Goal: Book appointment/travel/reservation

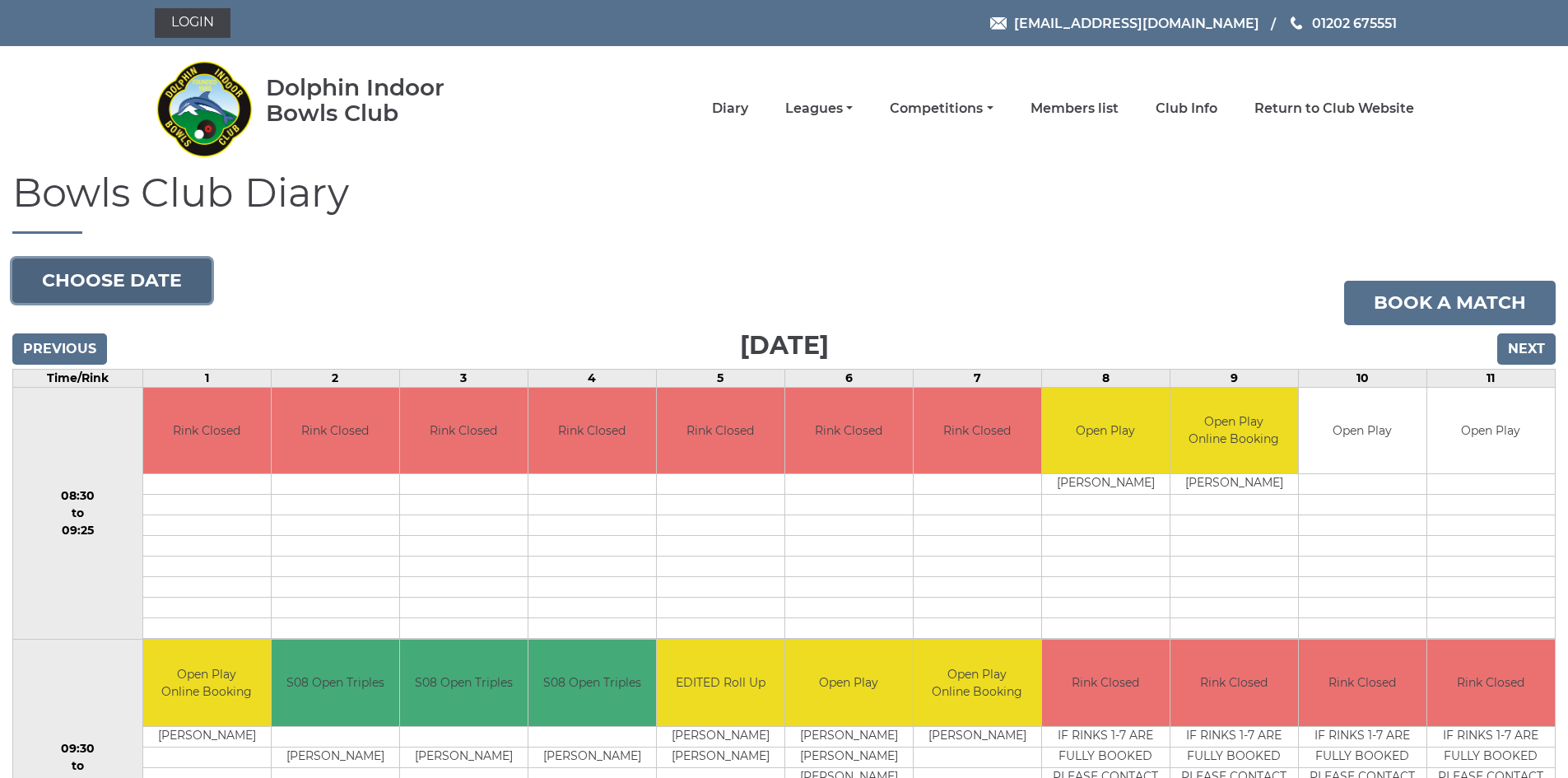
click at [178, 276] on button "Choose date" at bounding box center [112, 281] width 199 height 44
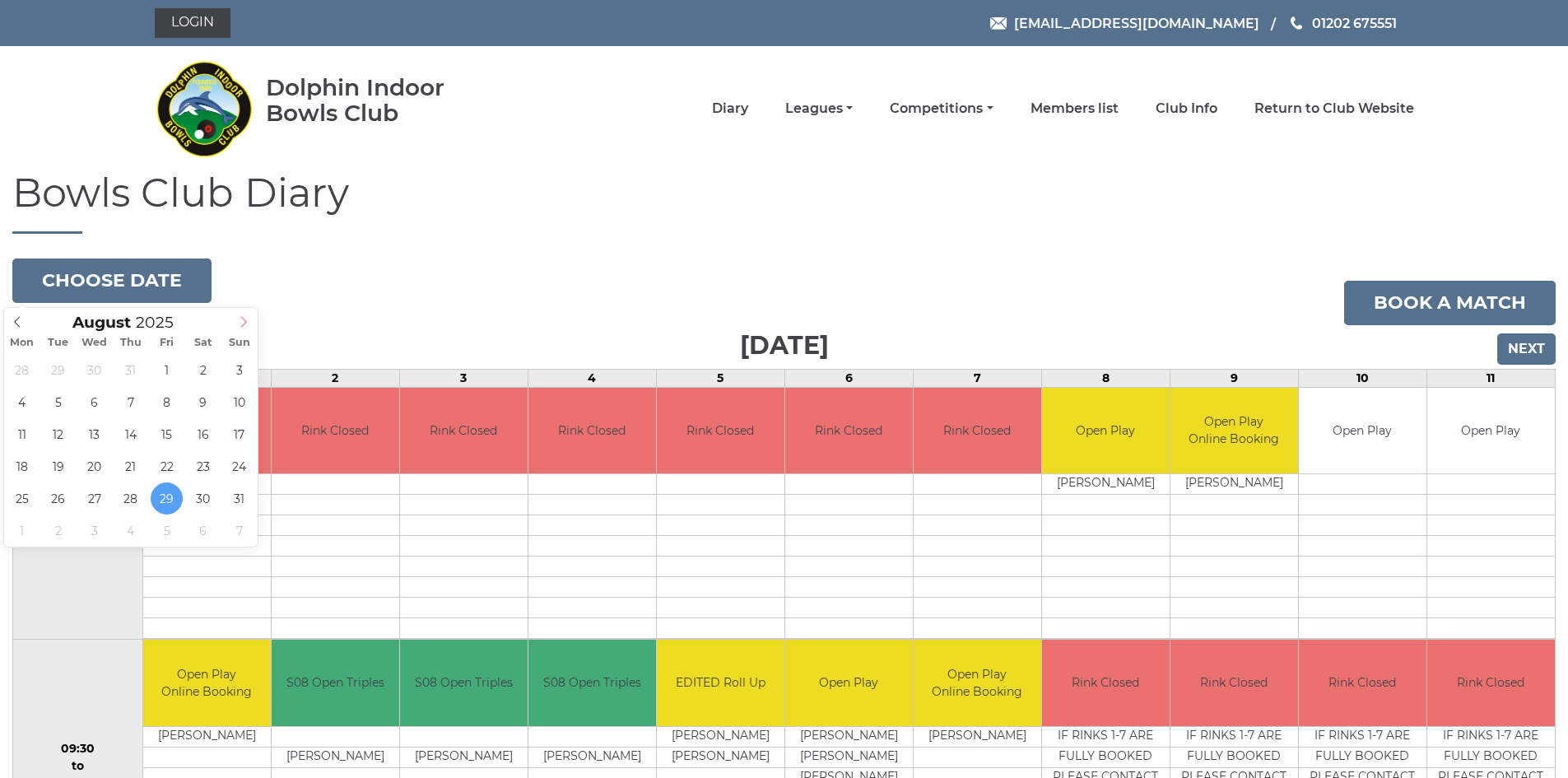
click at [244, 320] on icon at bounding box center [243, 322] width 12 height 12
type input "2025-10-27"
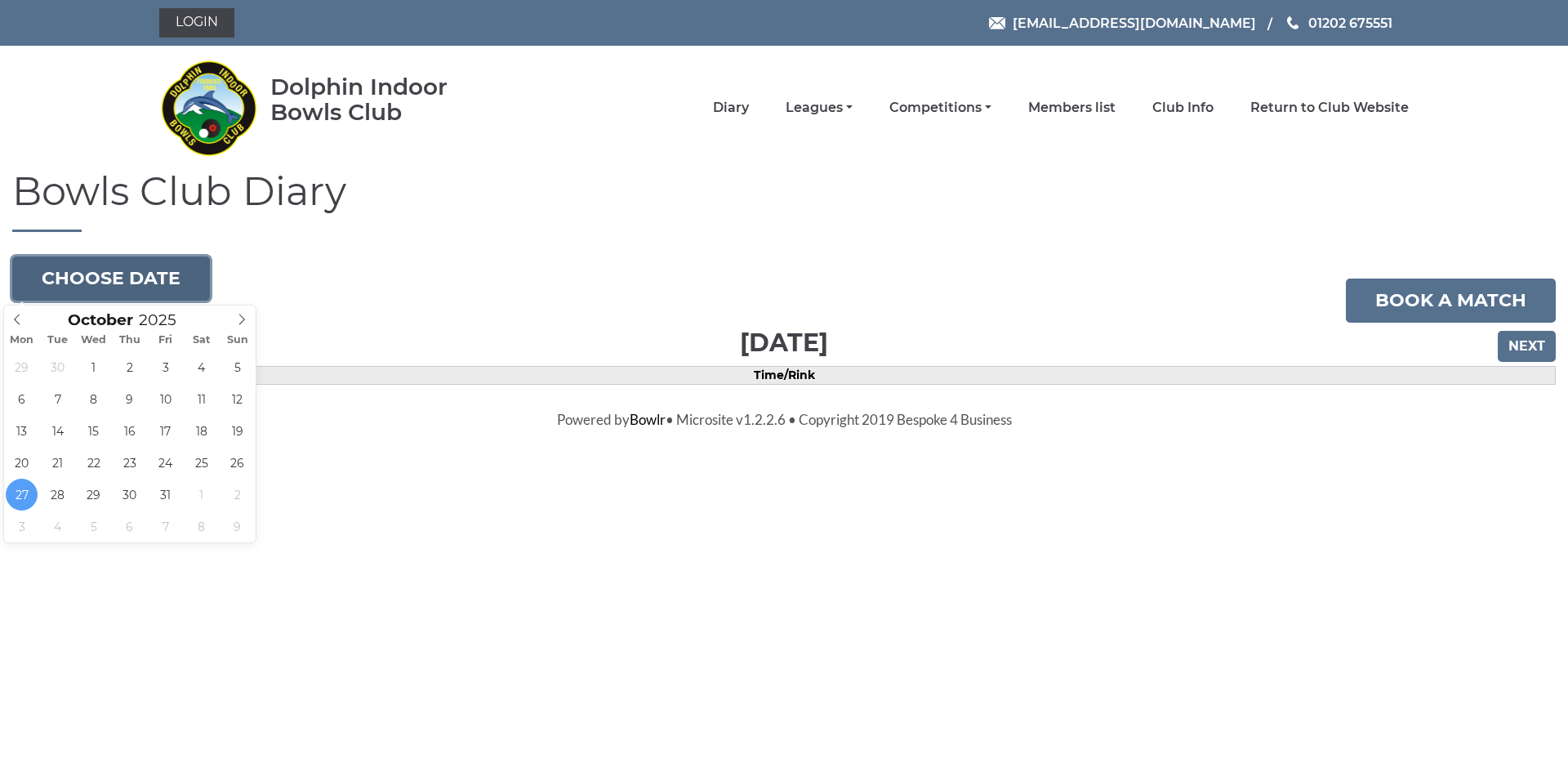
click at [148, 269] on button "Choose date" at bounding box center [111, 279] width 198 height 44
type input "[DATE]"
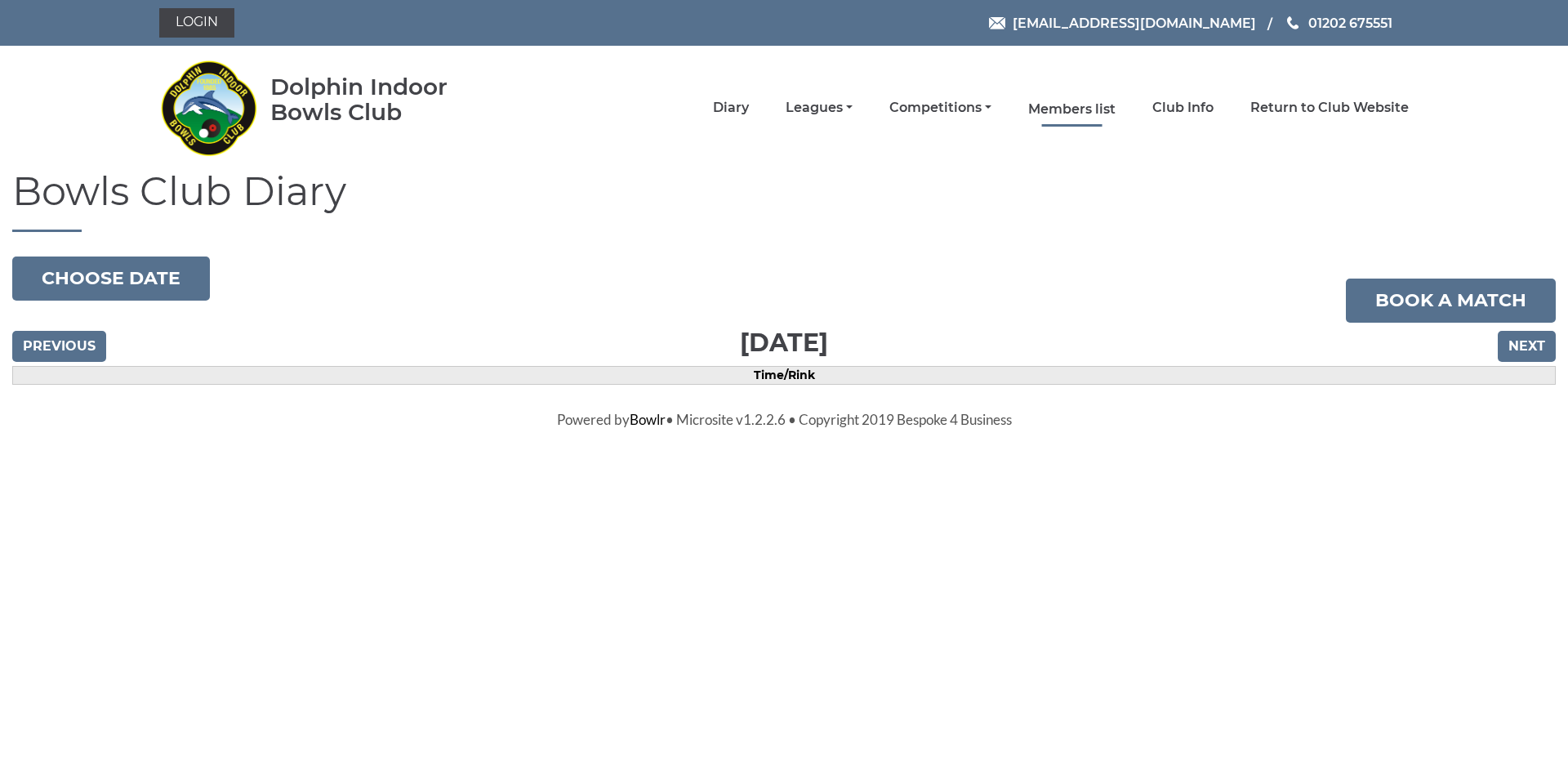
click at [1086, 107] on link "Members list" at bounding box center [1071, 109] width 87 height 18
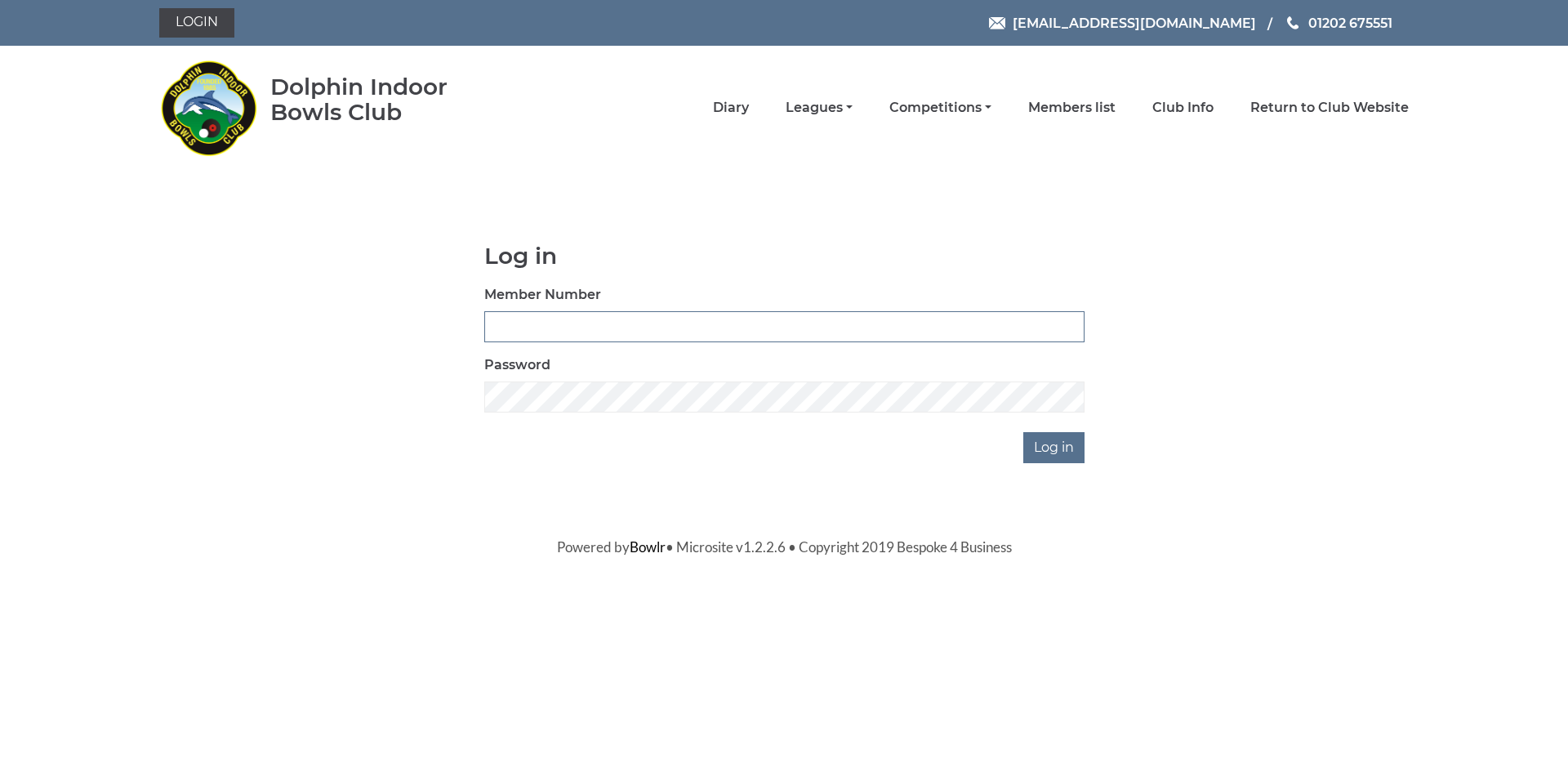
click at [610, 327] on input "Member Number" at bounding box center [784, 326] width 601 height 31
type input "2394"
click at [1061, 454] on input "Log in" at bounding box center [1054, 447] width 62 height 31
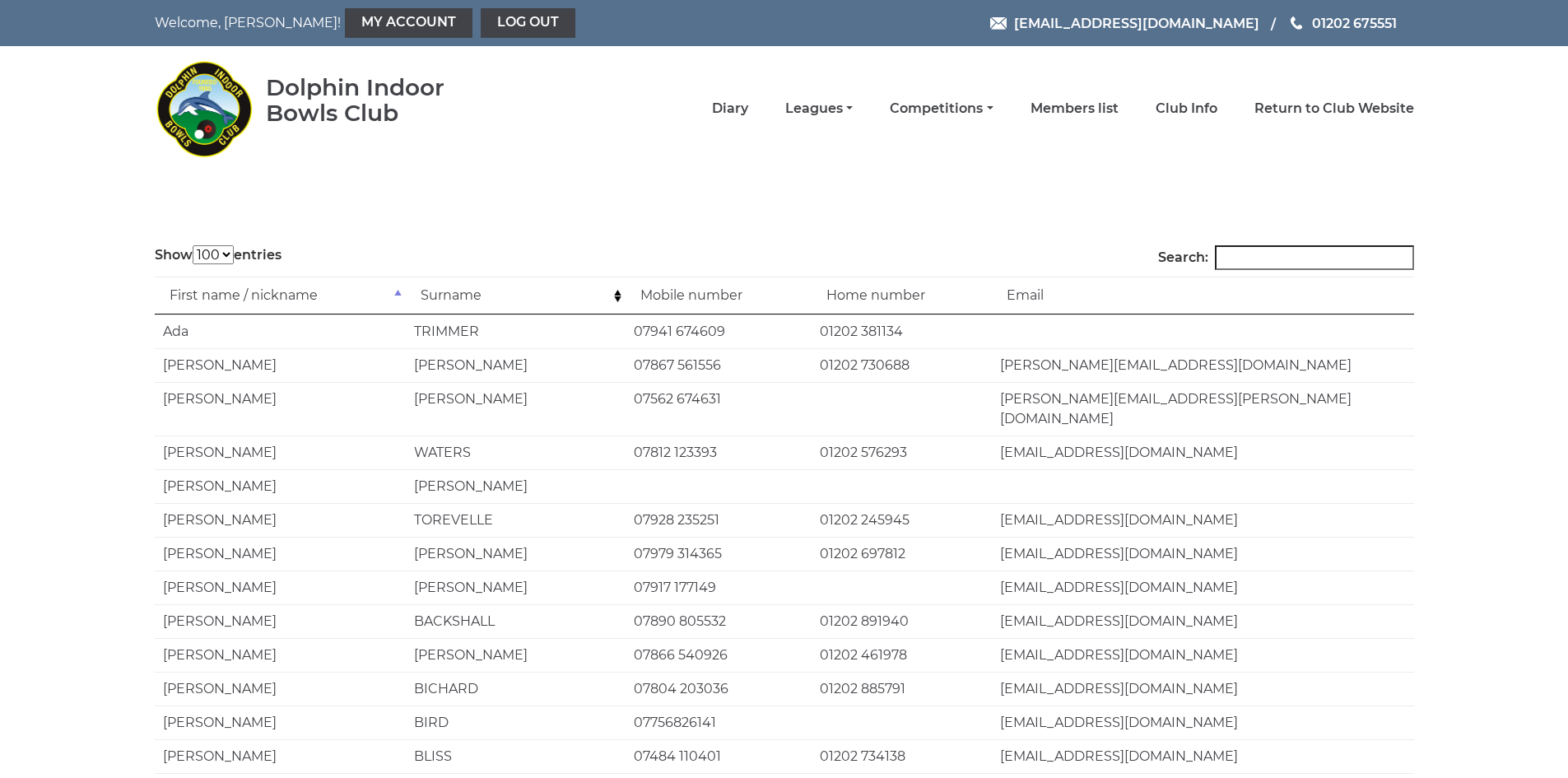
select select "100"
click at [742, 110] on link "Diary" at bounding box center [729, 110] width 36 height 18
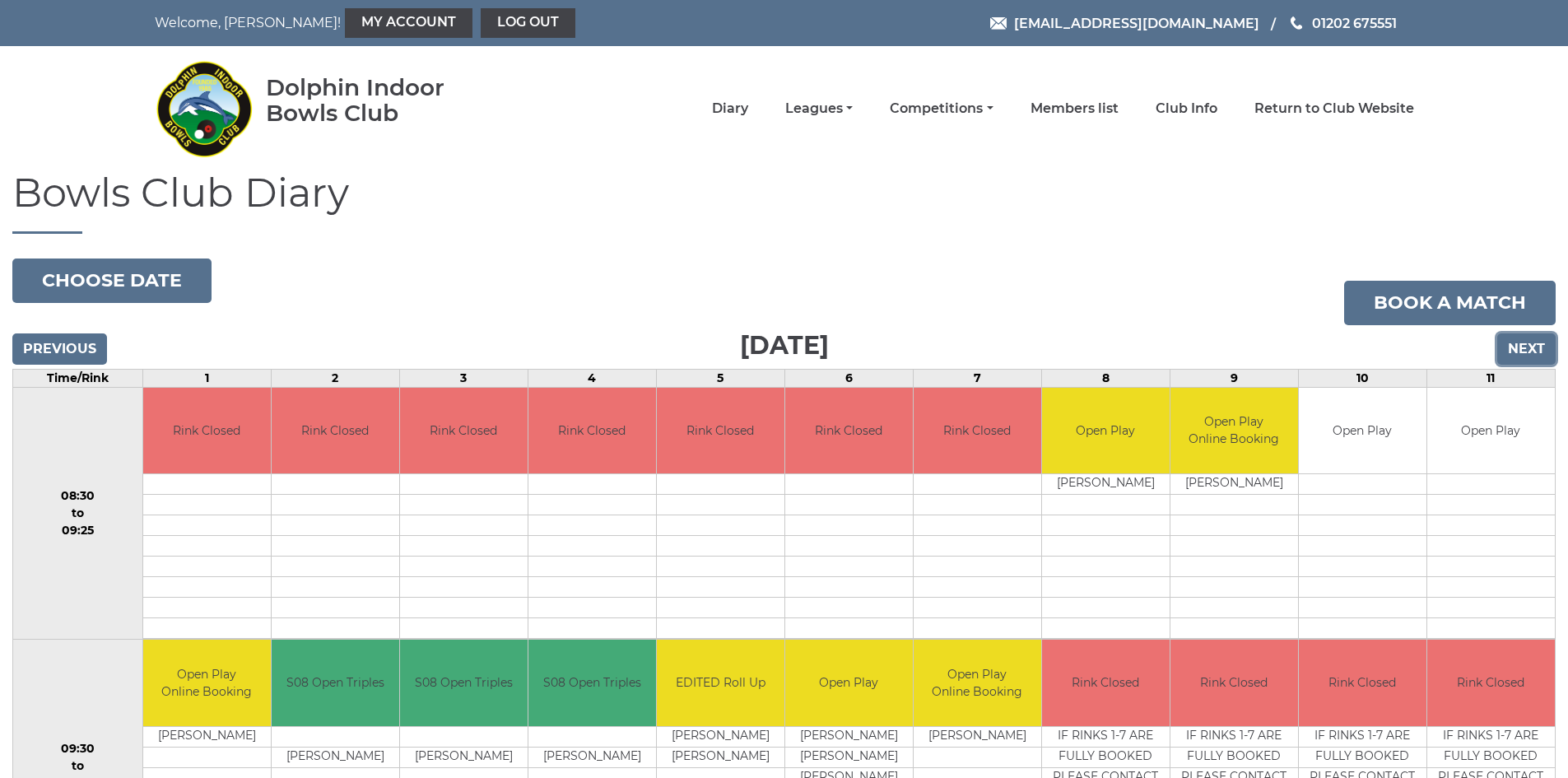
click at [1530, 349] on input "Next" at bounding box center [1526, 348] width 58 height 31
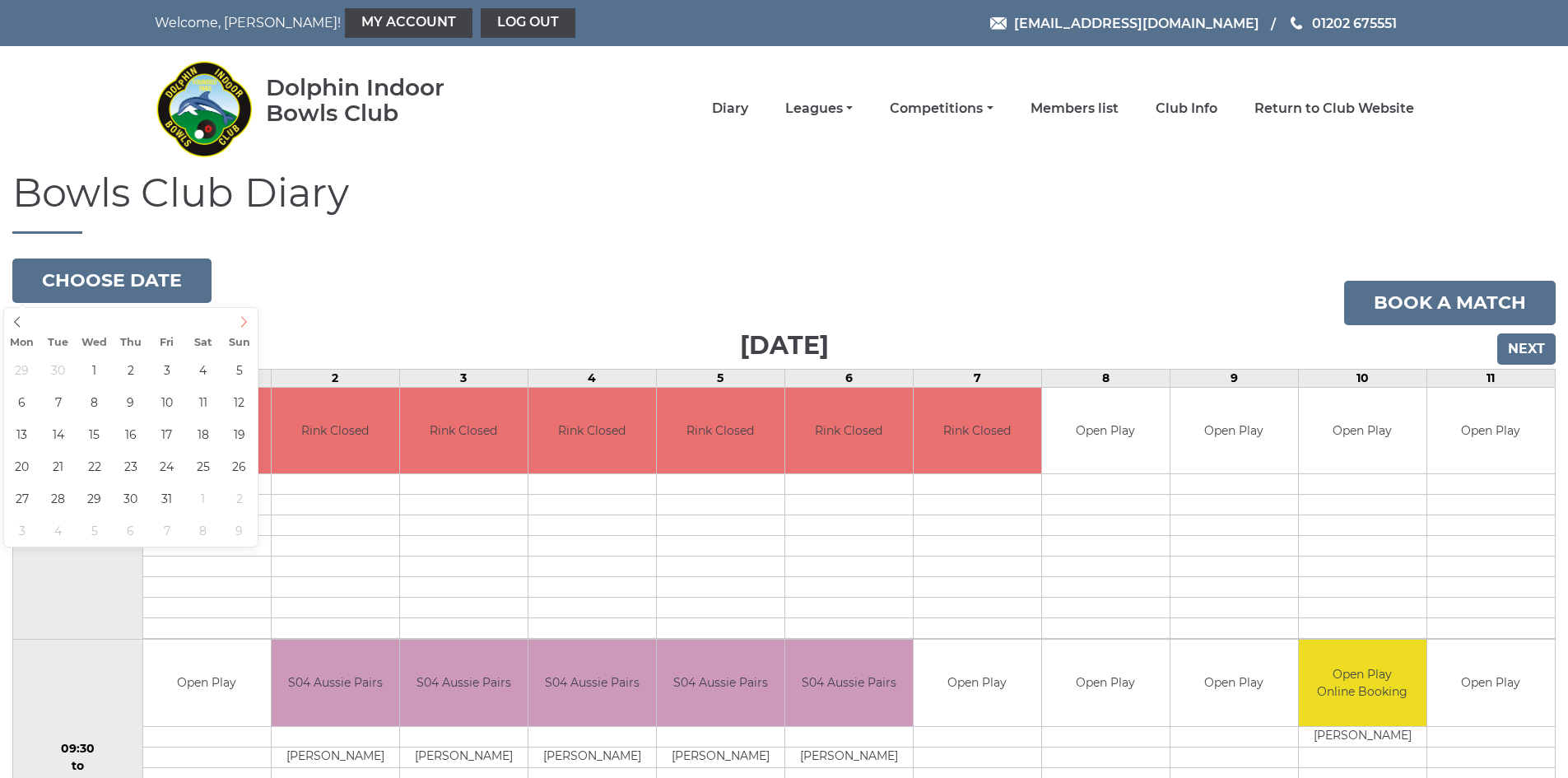
click at [248, 318] on icon at bounding box center [243, 322] width 12 height 12
type input "[DATE]"
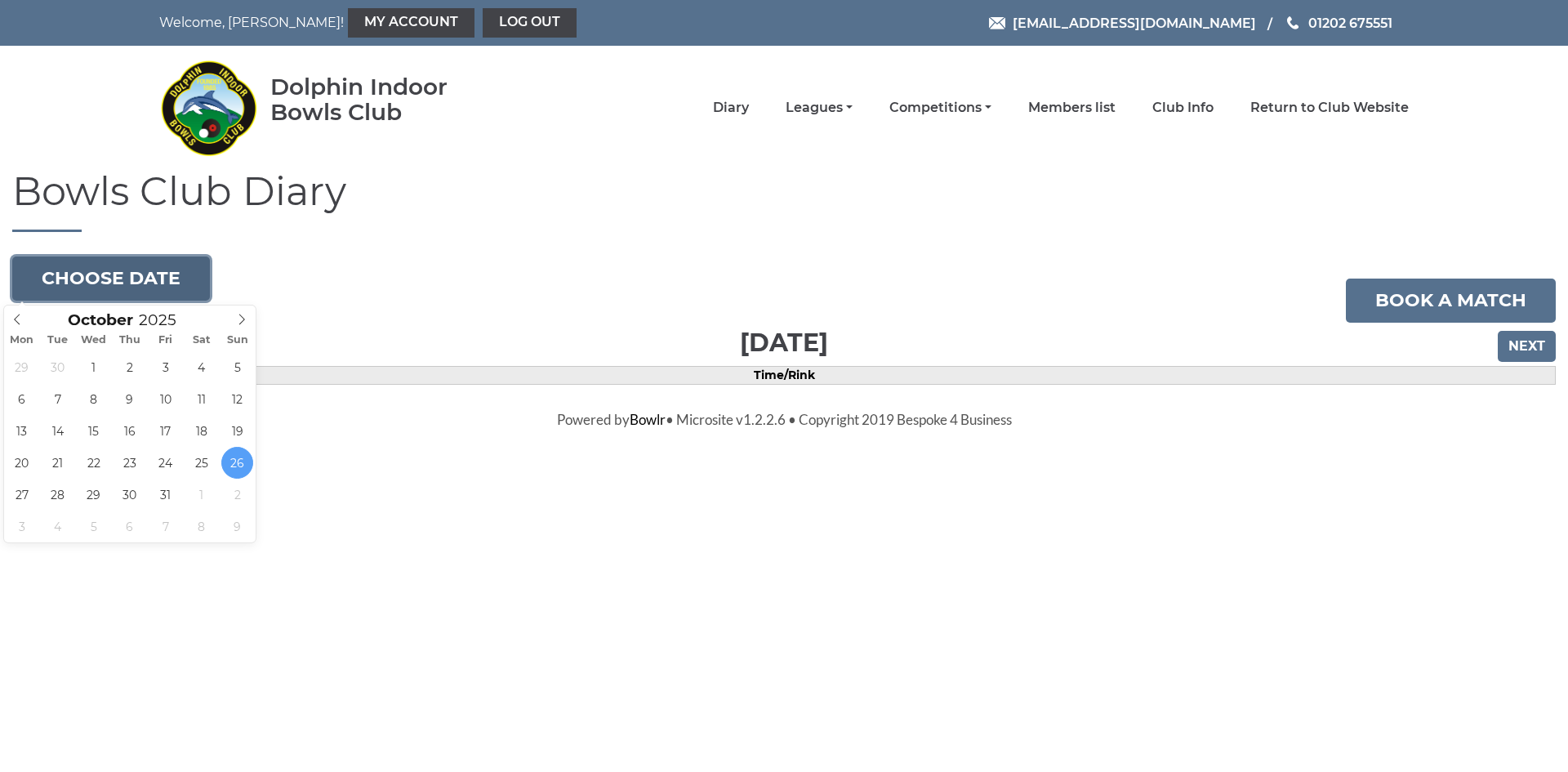
click at [142, 278] on button "Choose date" at bounding box center [111, 279] width 198 height 44
click at [15, 316] on icon at bounding box center [17, 319] width 11 height 11
type input "[DATE]"
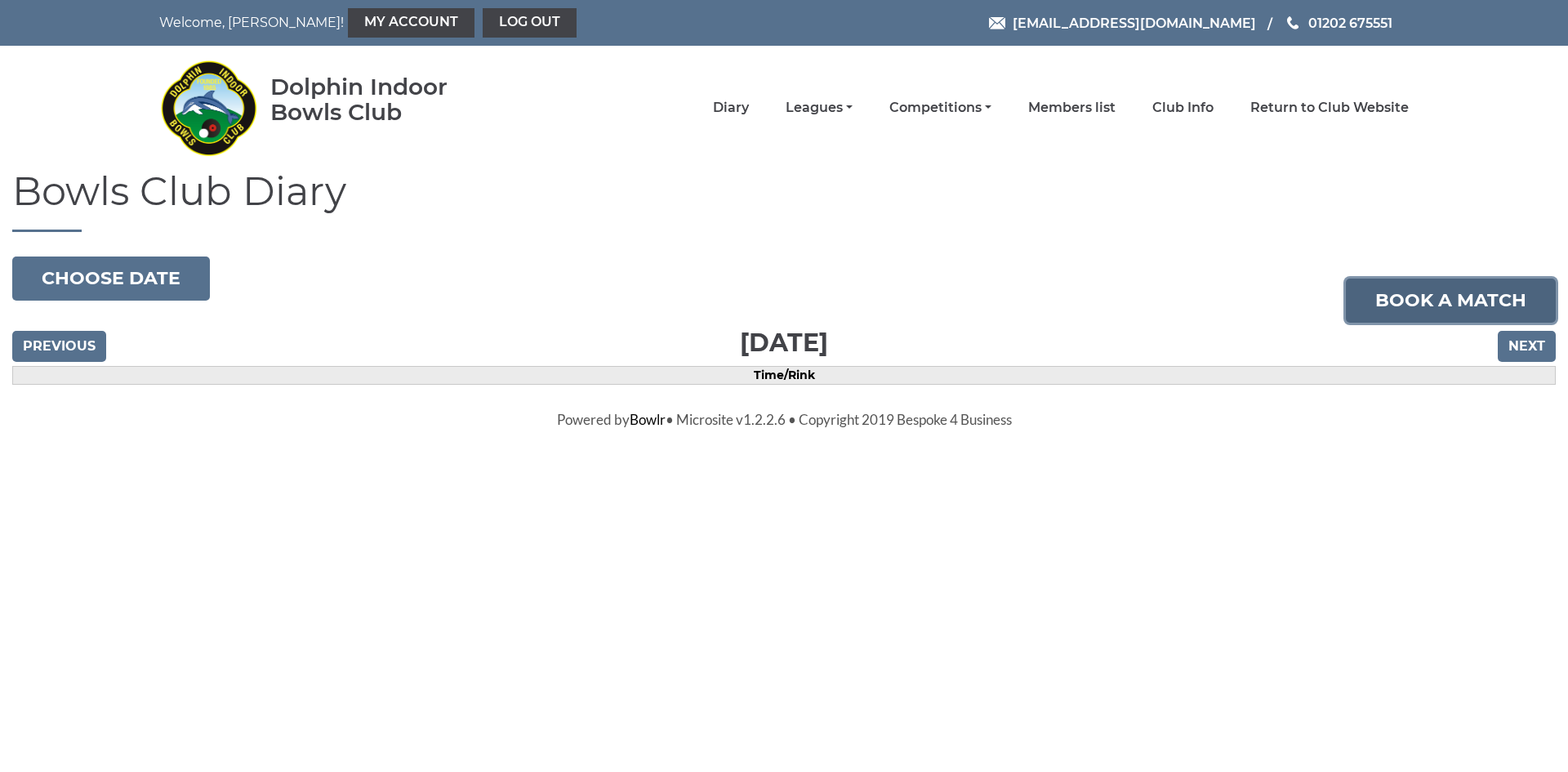
click at [1429, 304] on link "Book a match" at bounding box center [1451, 301] width 210 height 44
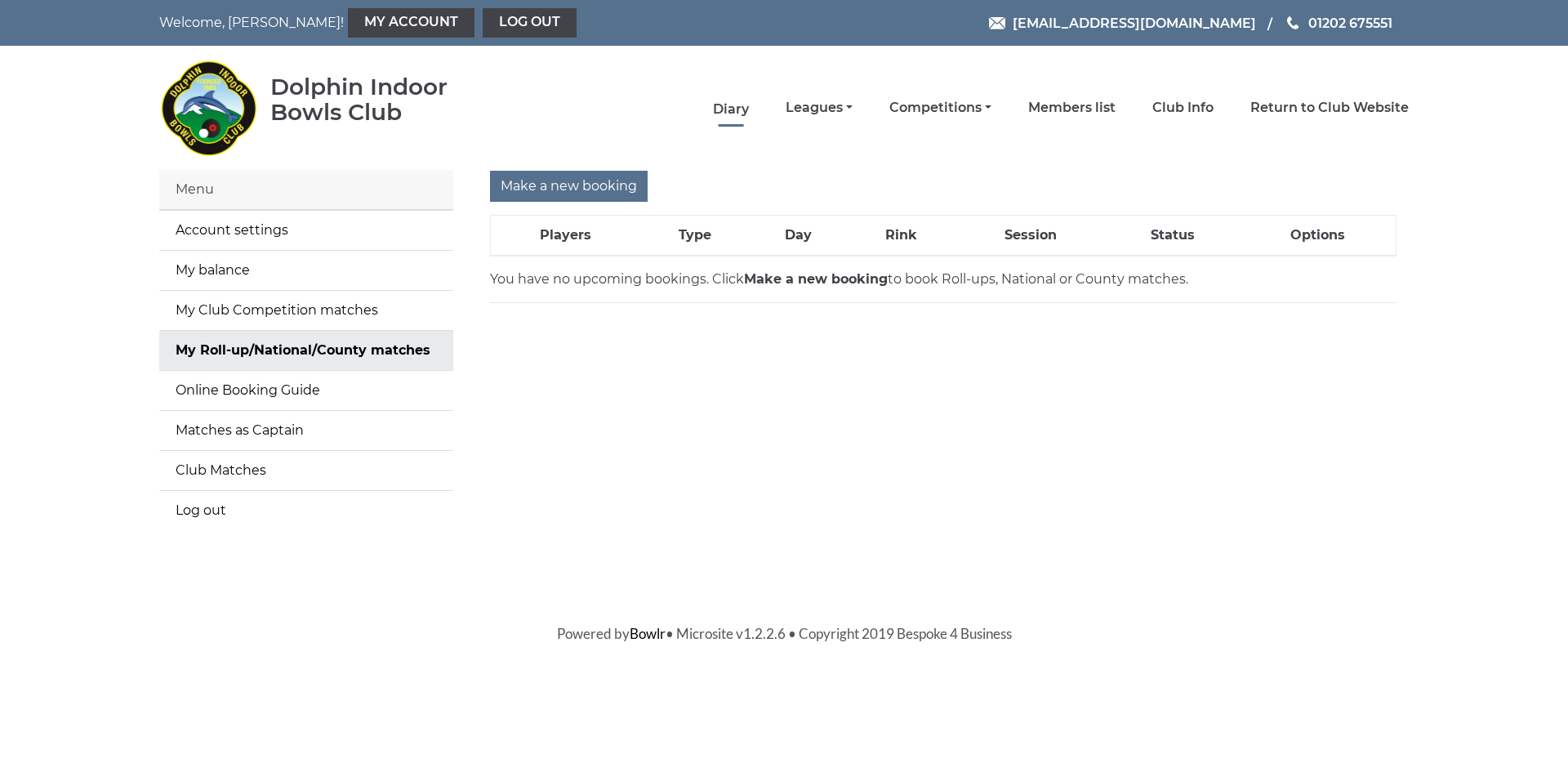
click at [745, 109] on link "Diary" at bounding box center [731, 109] width 36 height 18
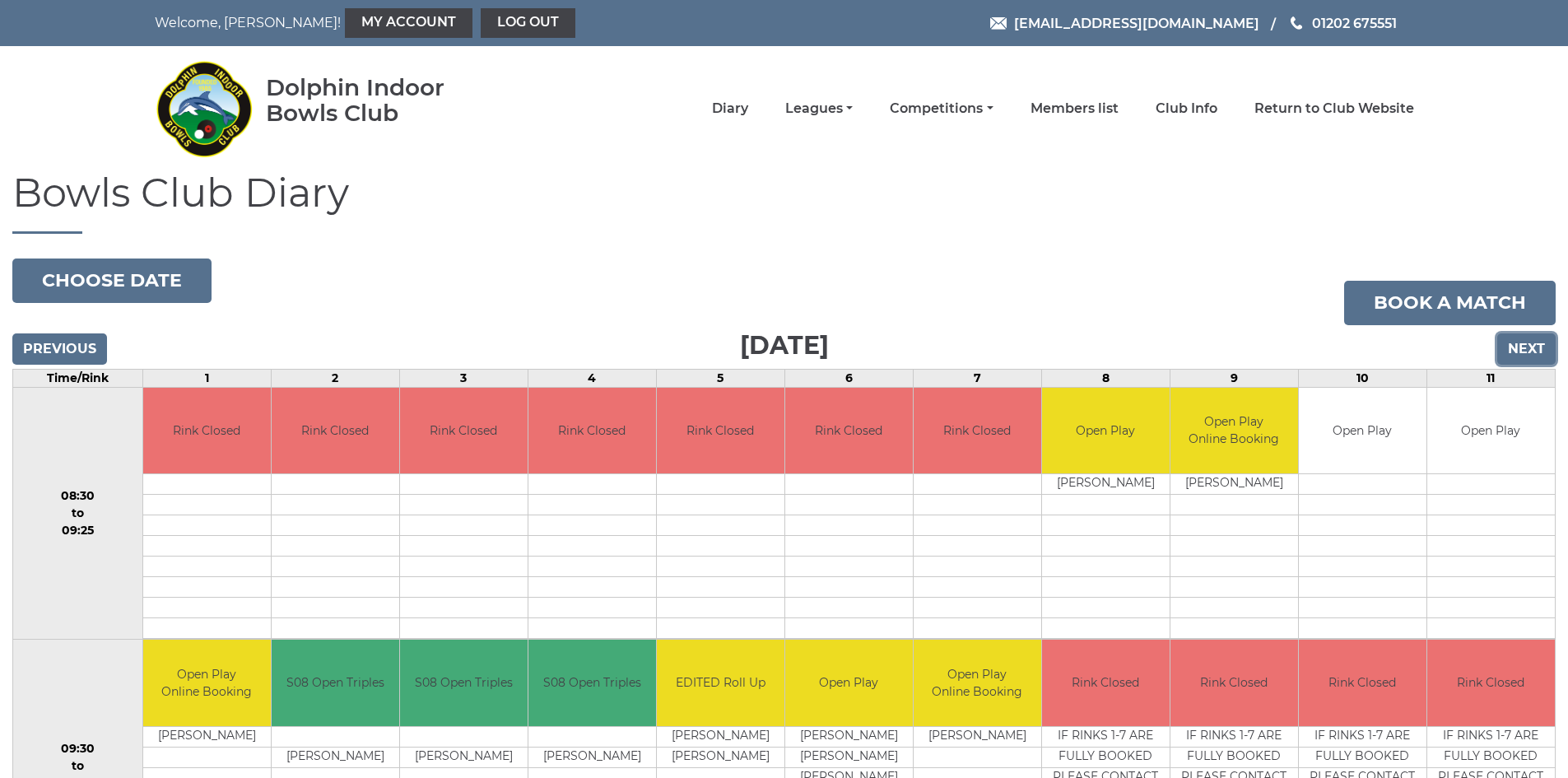
click at [1532, 356] on input "Next" at bounding box center [1526, 348] width 58 height 31
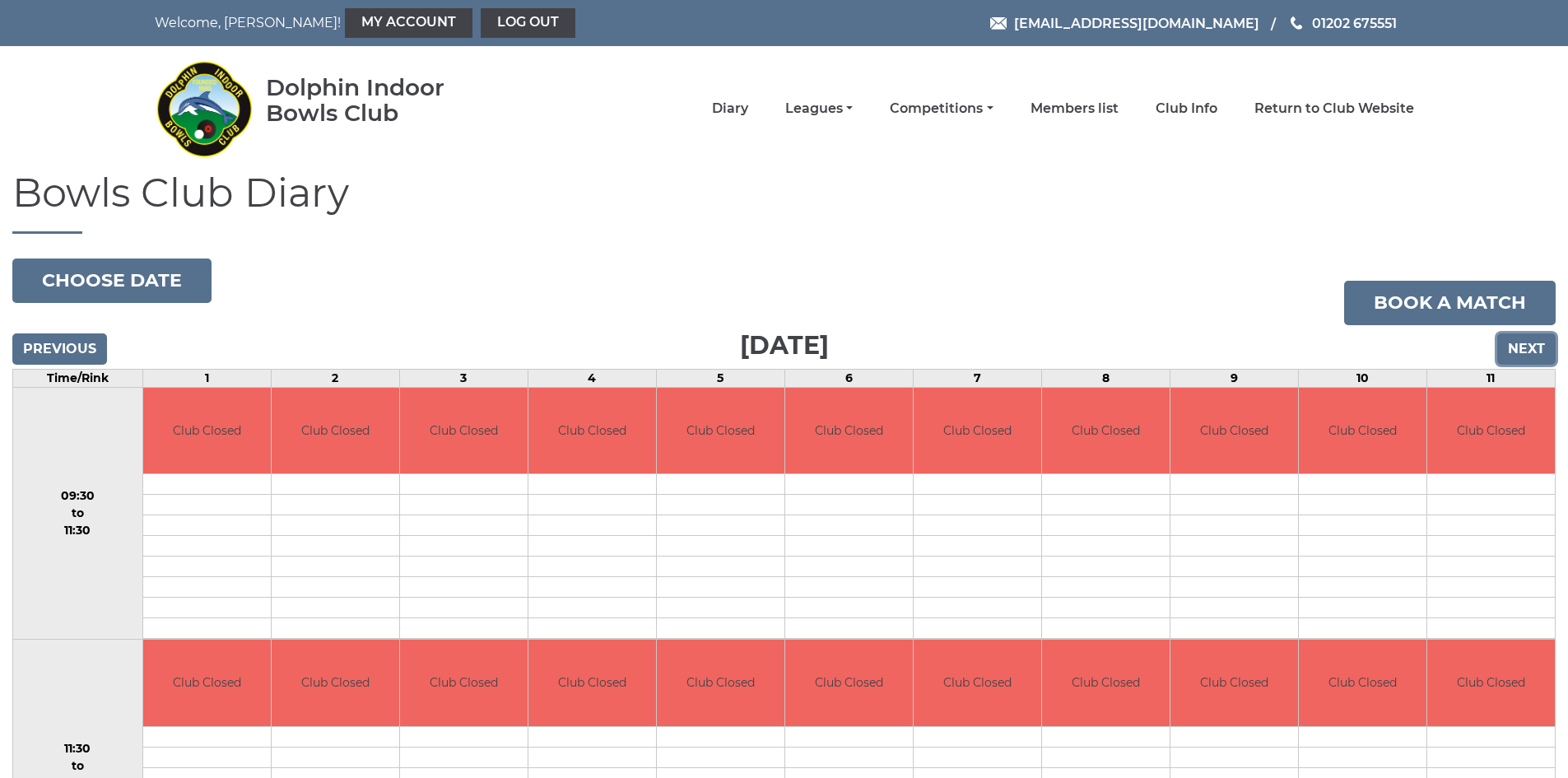
click at [1532, 356] on input "Next" at bounding box center [1526, 348] width 58 height 31
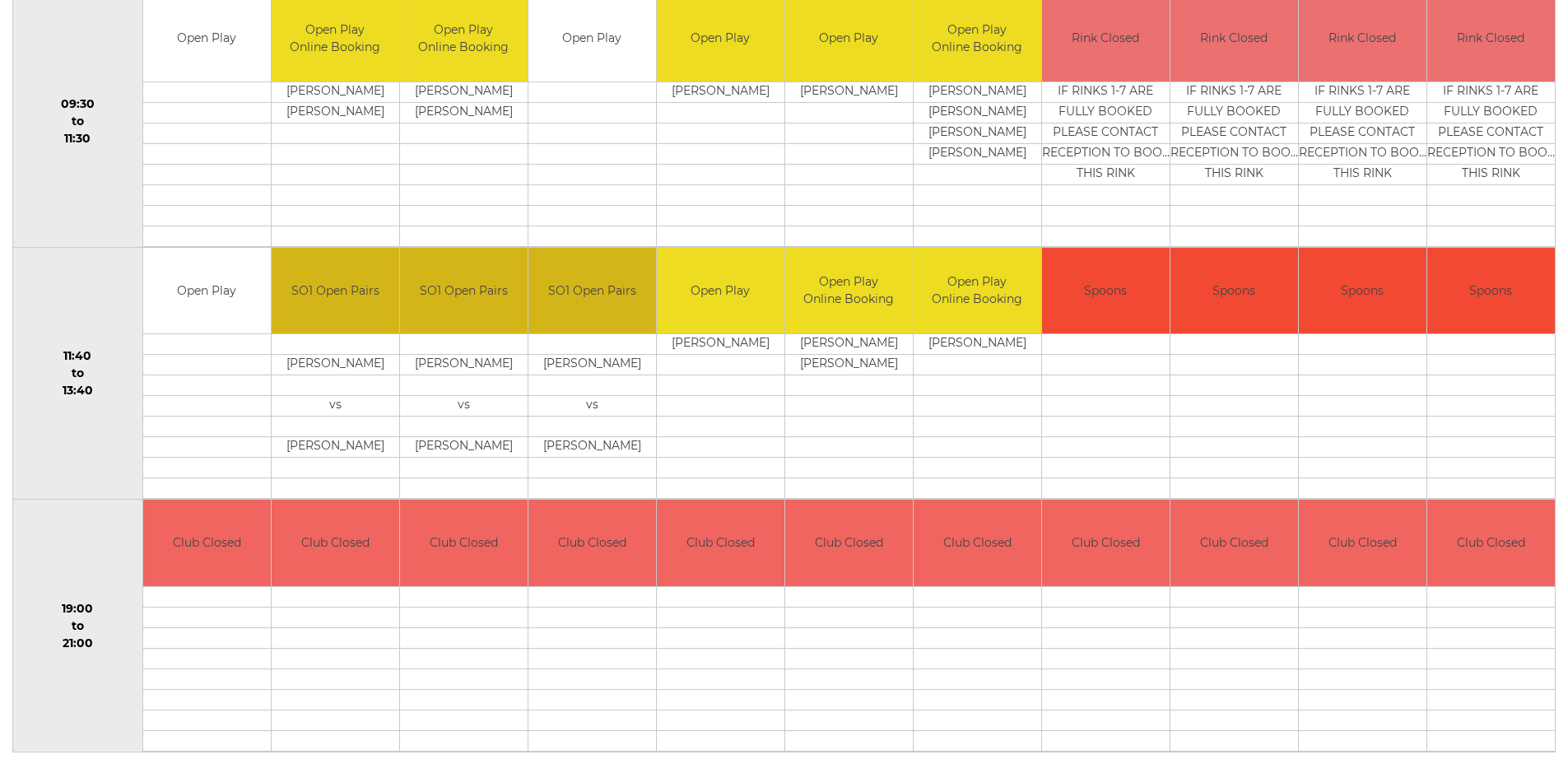
scroll to position [88, 0]
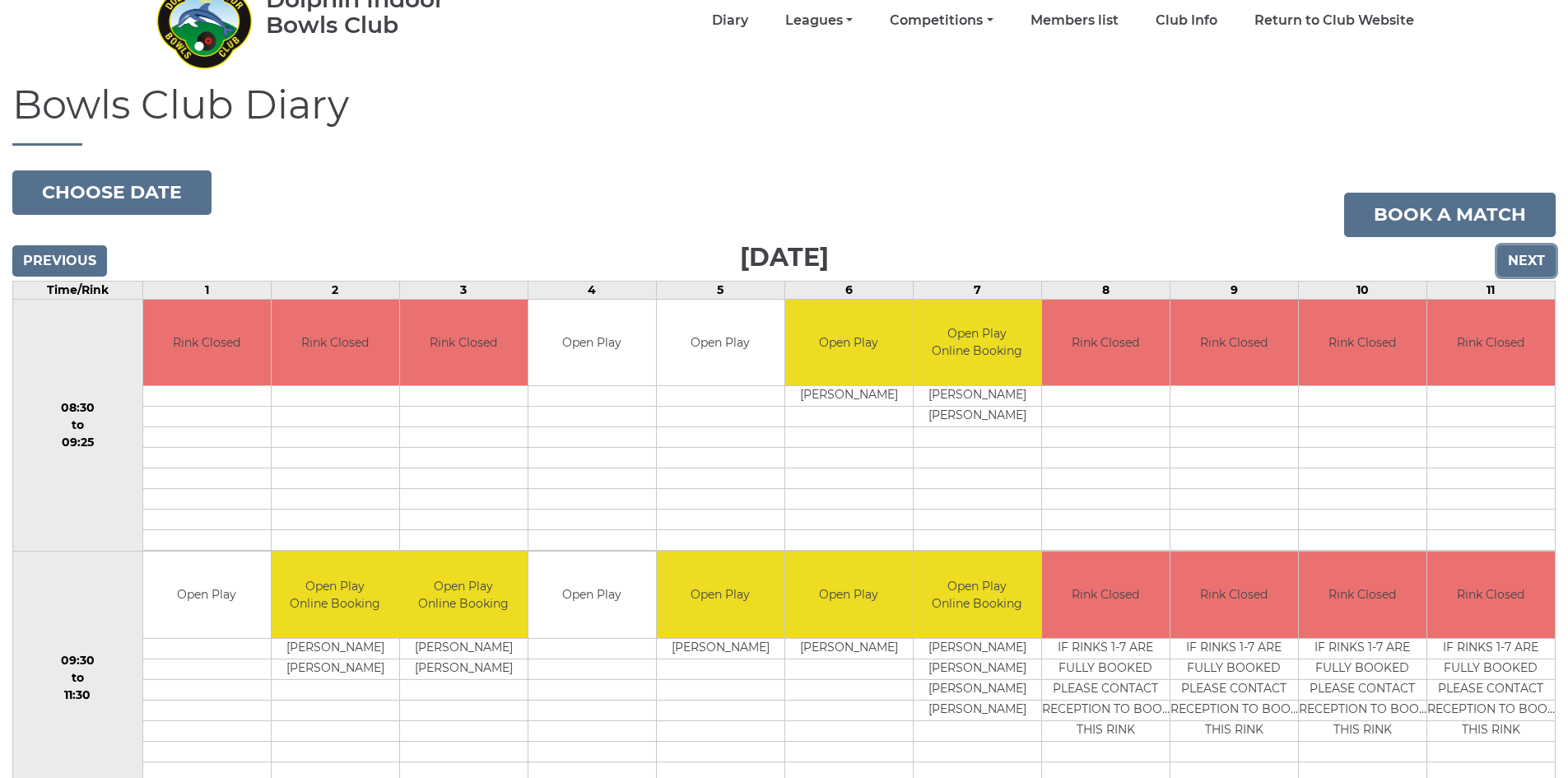
click at [1539, 261] on input "Next" at bounding box center [1526, 261] width 58 height 31
